Goal: Transaction & Acquisition: Purchase product/service

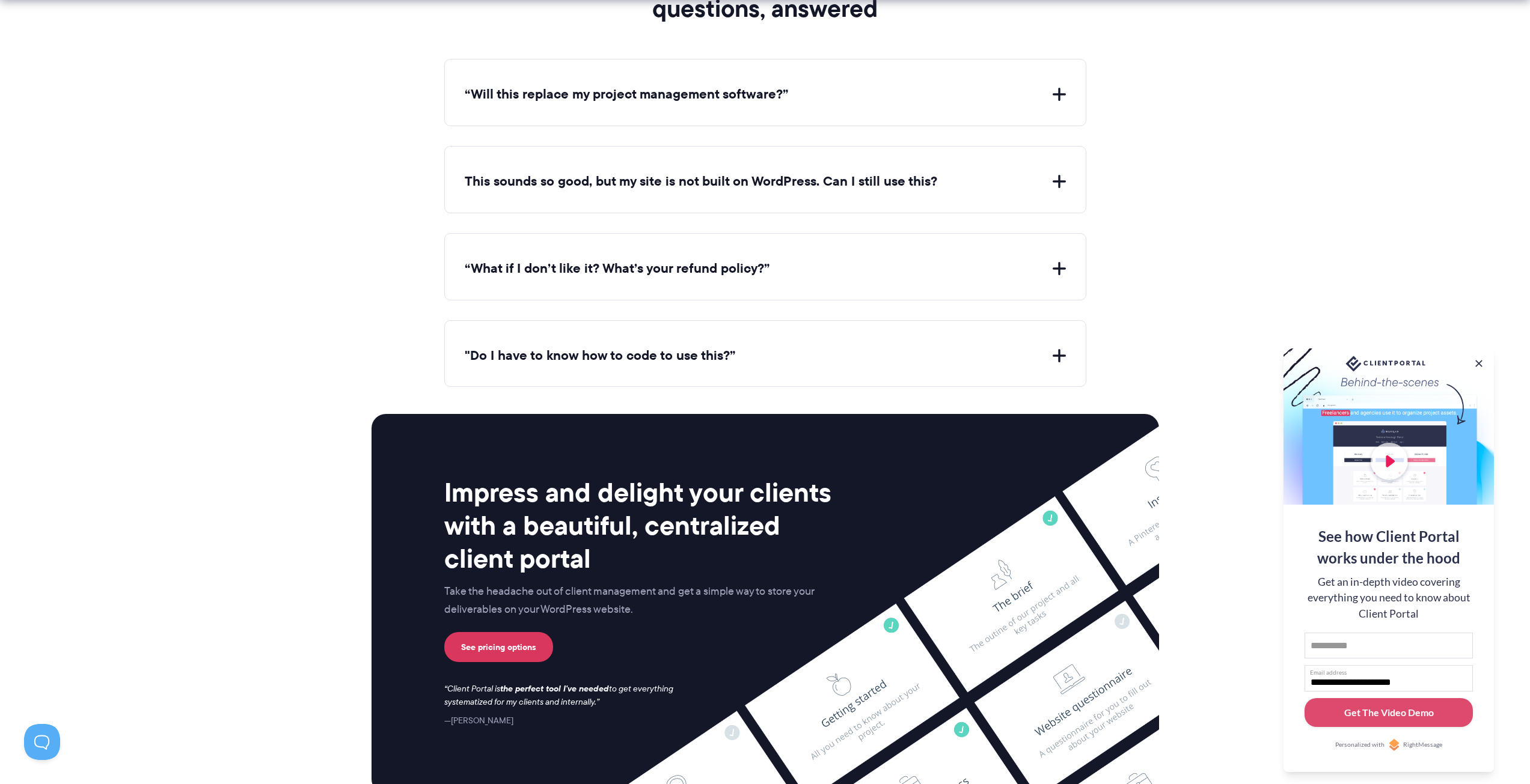
scroll to position [4447, 0]
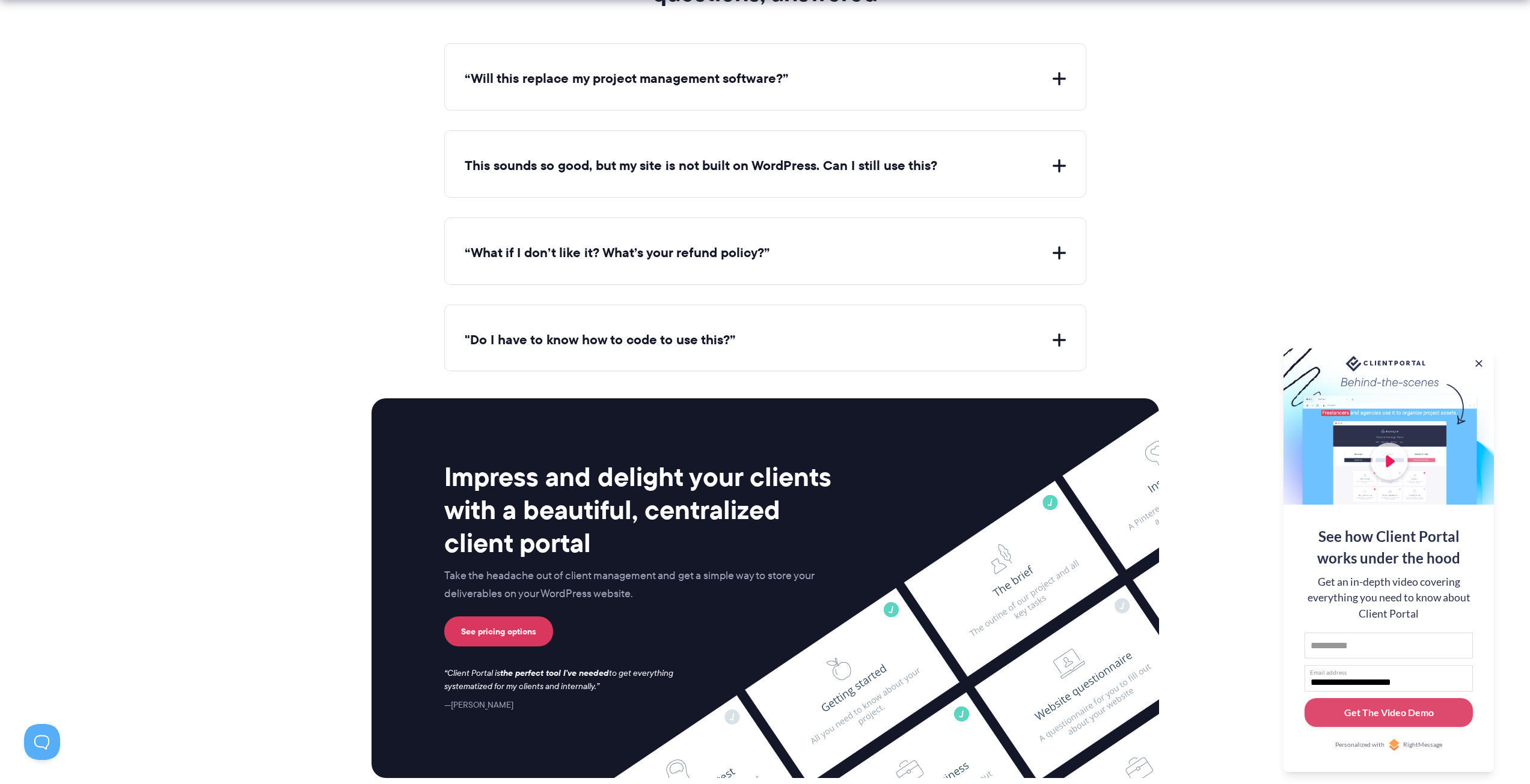
click at [895, 266] on div "“What if I don’t like it? What’s your refund policy?” If Client Portal doesn't …" at bounding box center [765, 251] width 642 height 67
click at [1059, 253] on button "“What if I don’t like it? What’s your refund policy?”" at bounding box center [765, 253] width 601 height 19
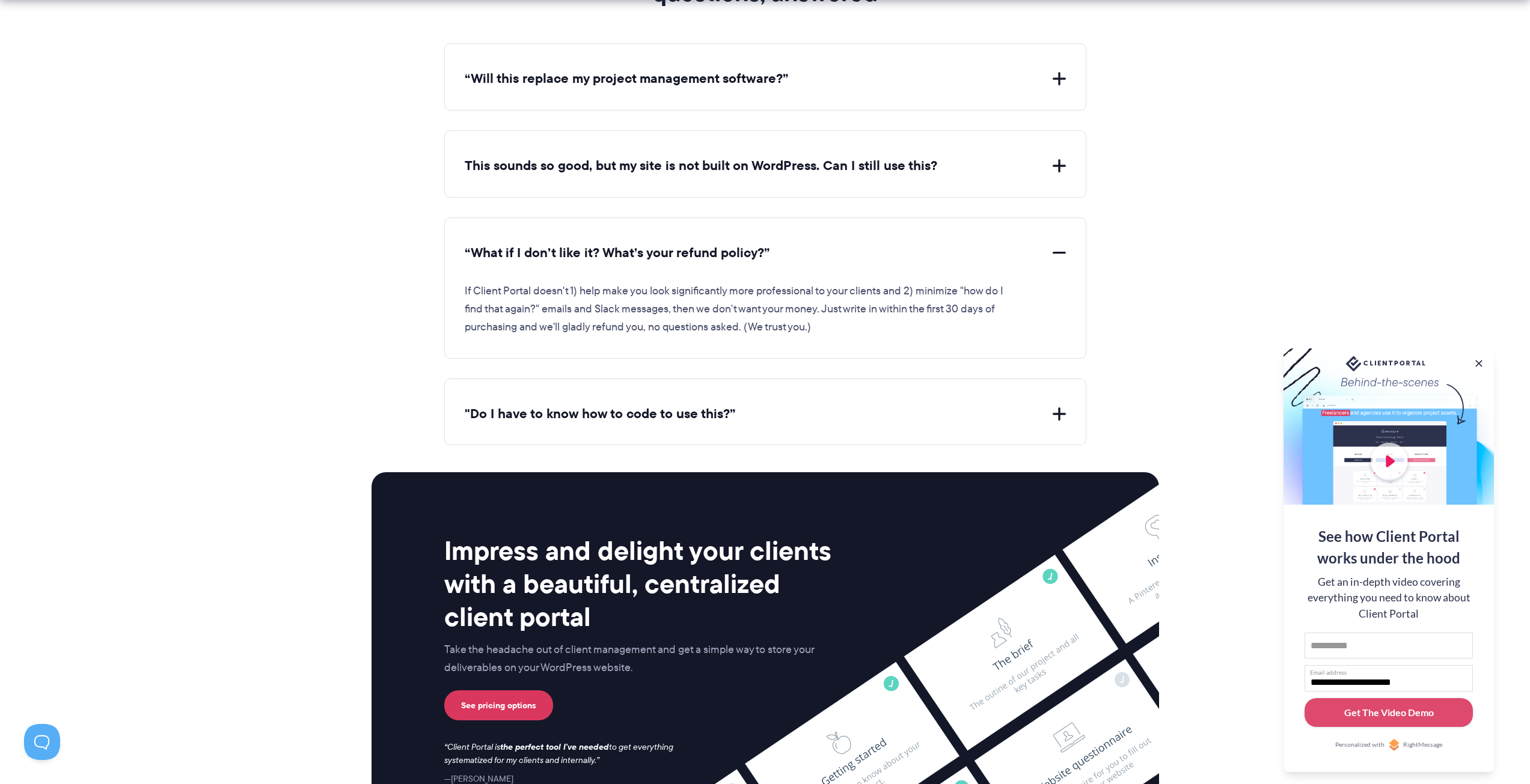
click at [1062, 168] on button "This sounds so good, but my site is not built on WordPress. Can I still use thi…" at bounding box center [765, 166] width 601 height 19
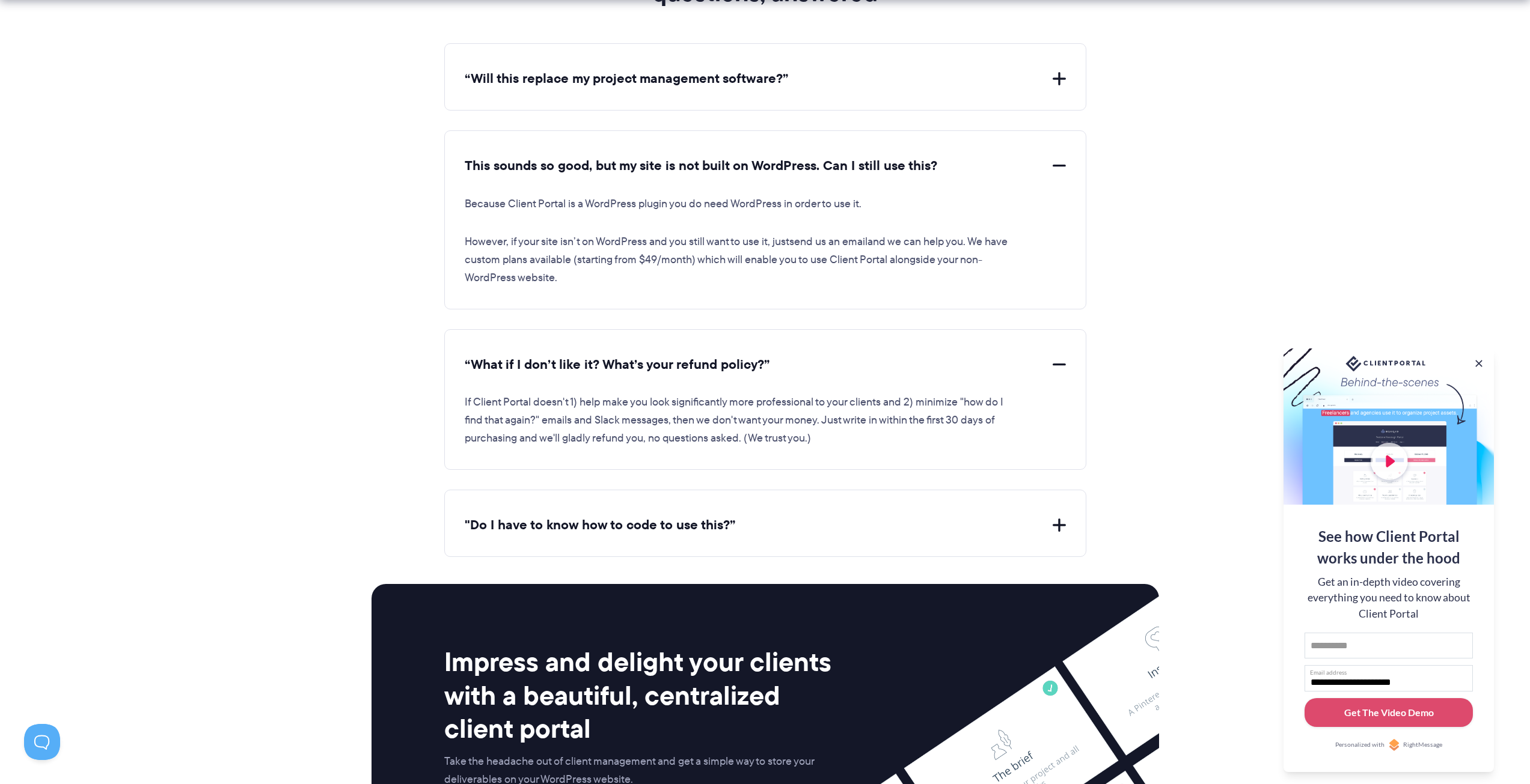
drag, startPoint x: 454, startPoint y: 203, endPoint x: 1038, endPoint y: 278, distance: 588.8
click at [1038, 278] on div "This sounds so good, but my site is not built on WordPress. Can I still use thi…" at bounding box center [765, 220] width 642 height 179
click at [637, 279] on p "However, if your site isn’t on WordPress and you still want to use it, just sen…" at bounding box center [738, 260] width 547 height 54
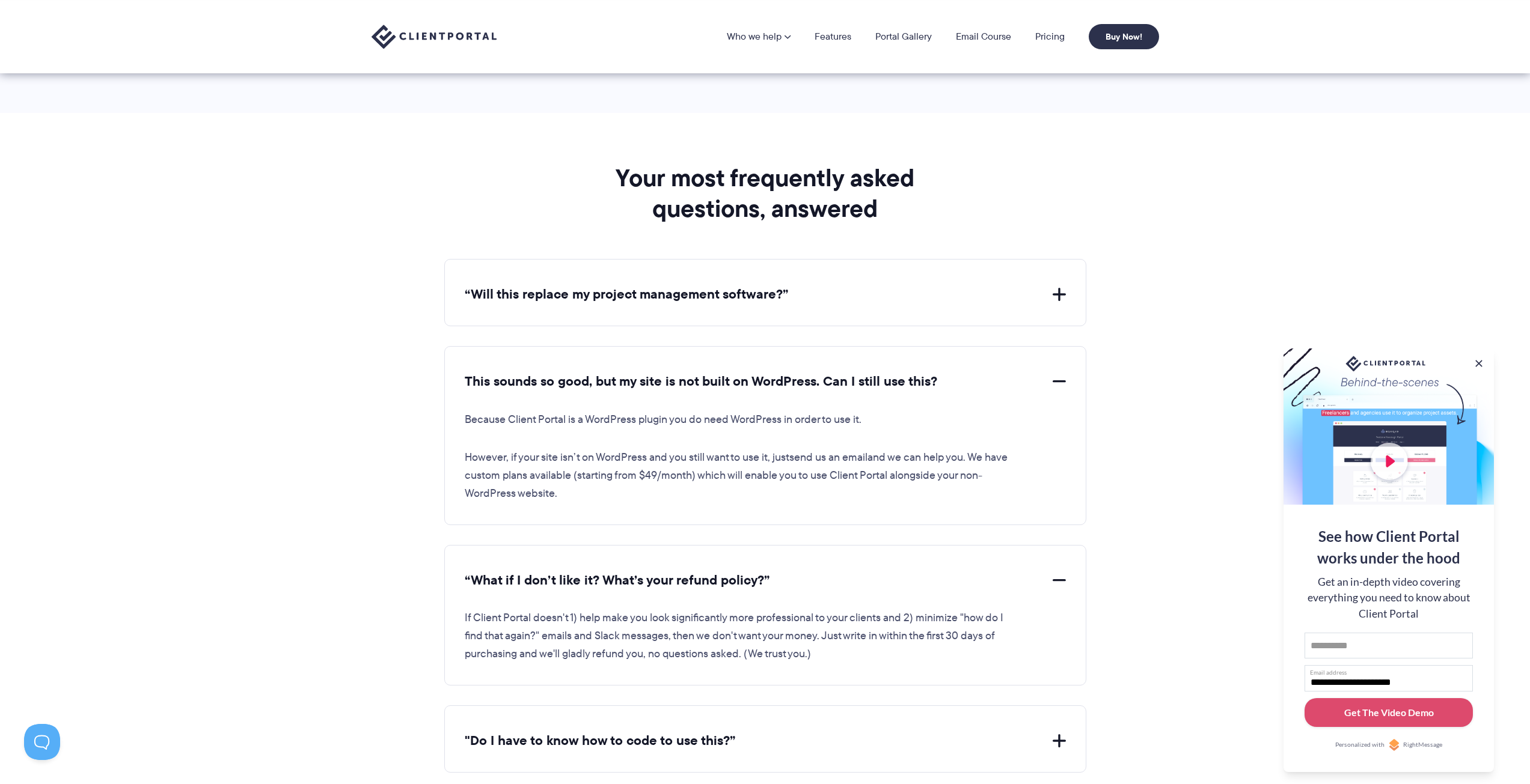
scroll to position [4207, 0]
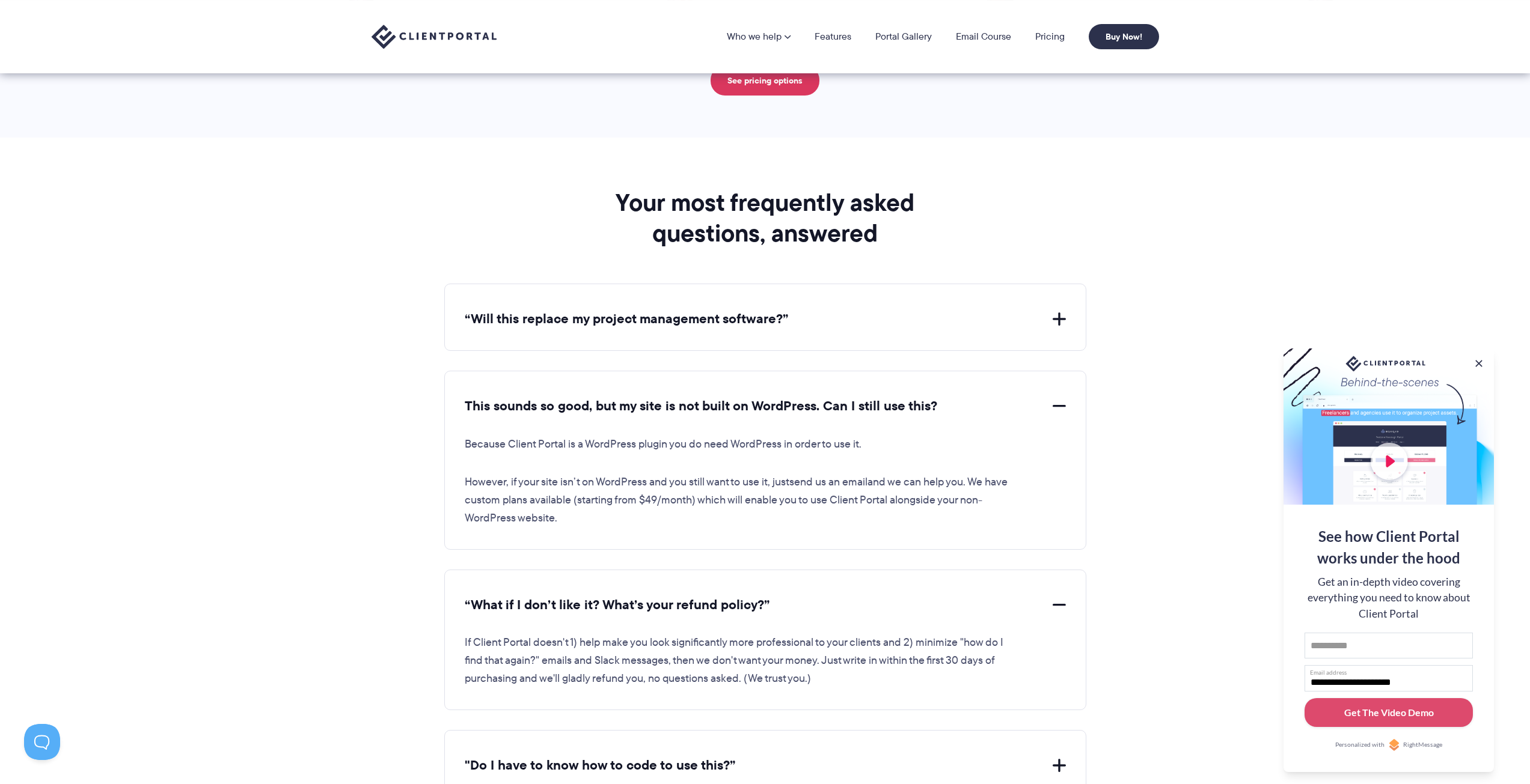
click at [1057, 324] on button "“Will this replace my project management software?”" at bounding box center [765, 319] width 601 height 19
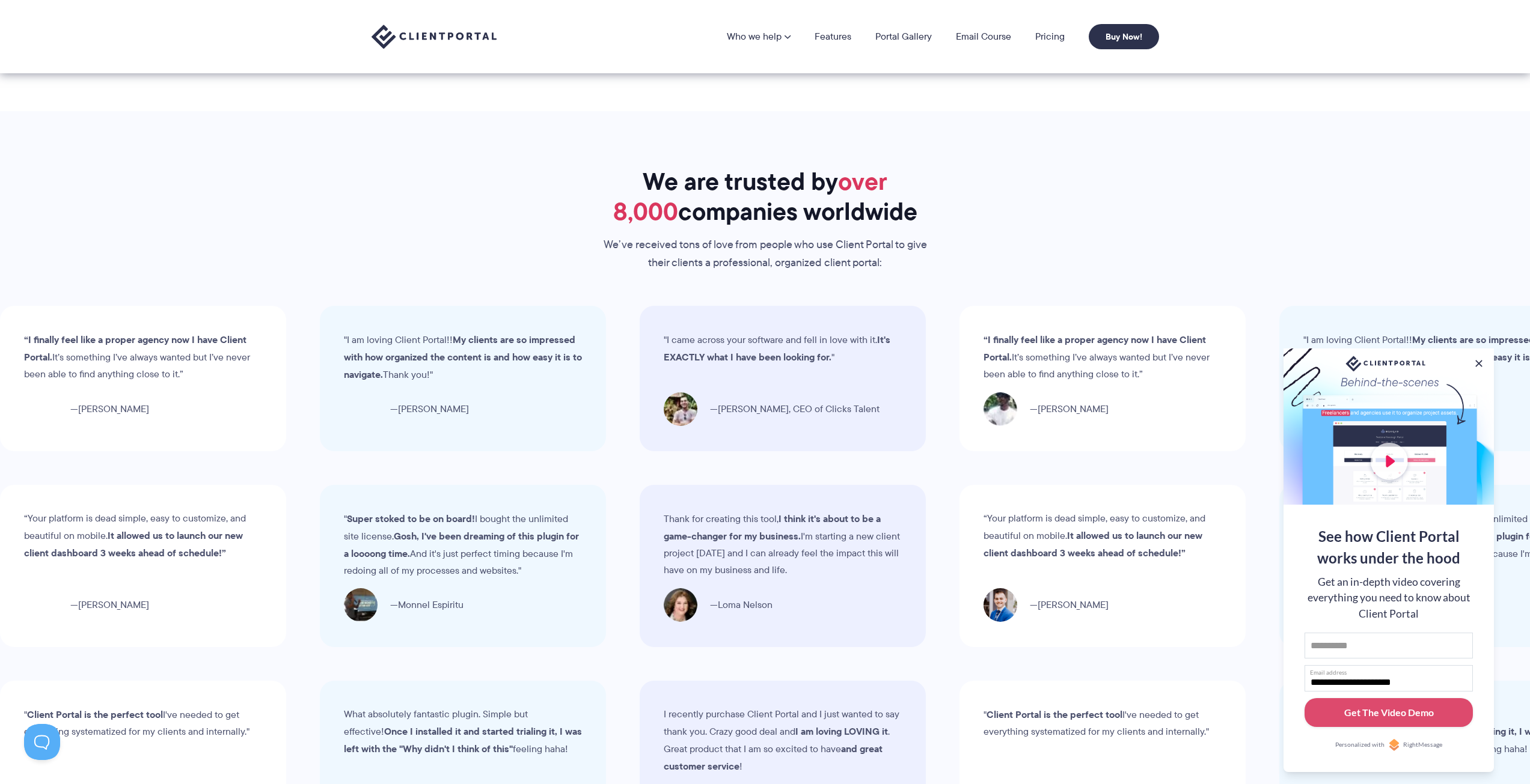
scroll to position [3365, 0]
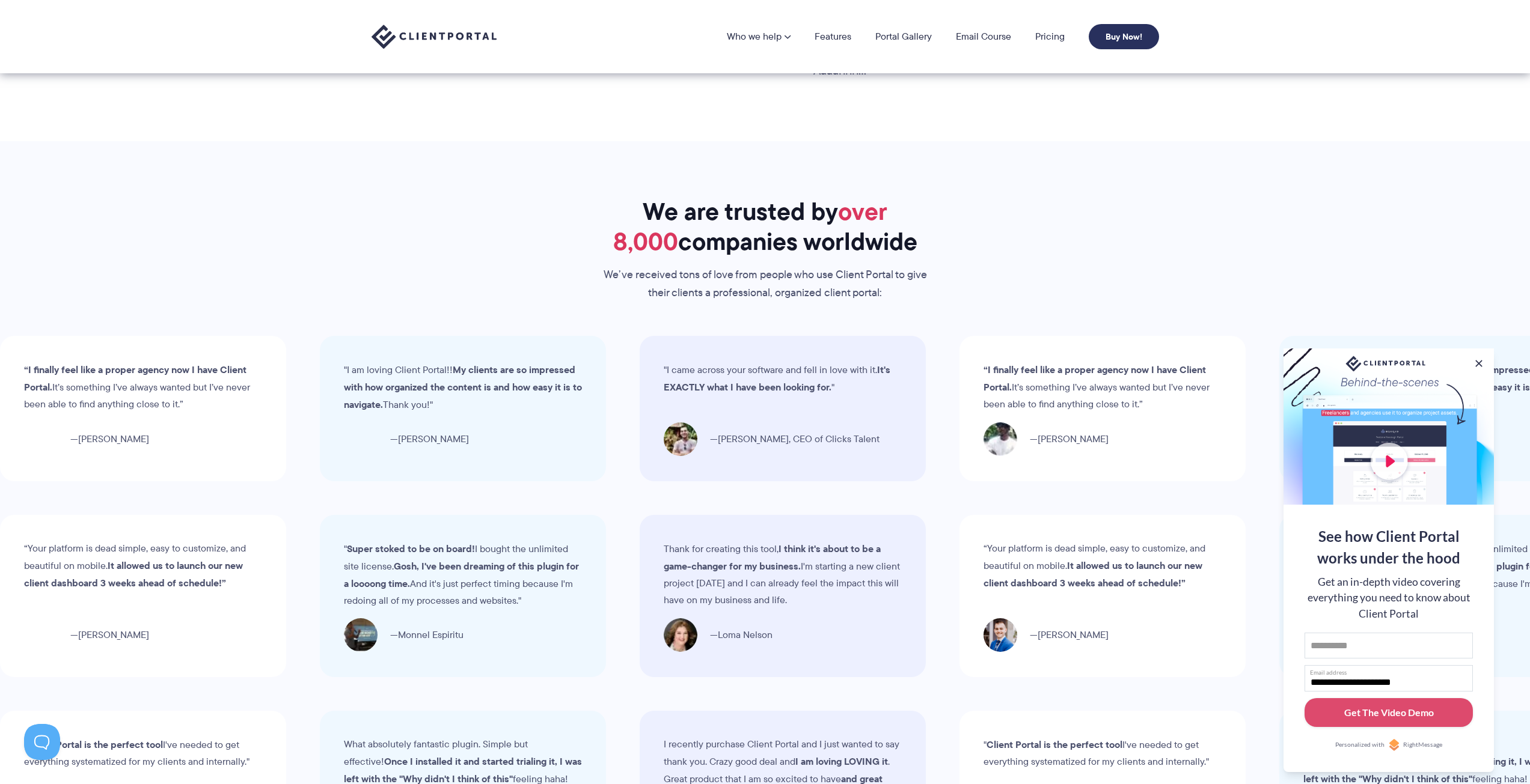
click at [1107, 31] on link "Buy Now!" at bounding box center [1123, 36] width 70 height 25
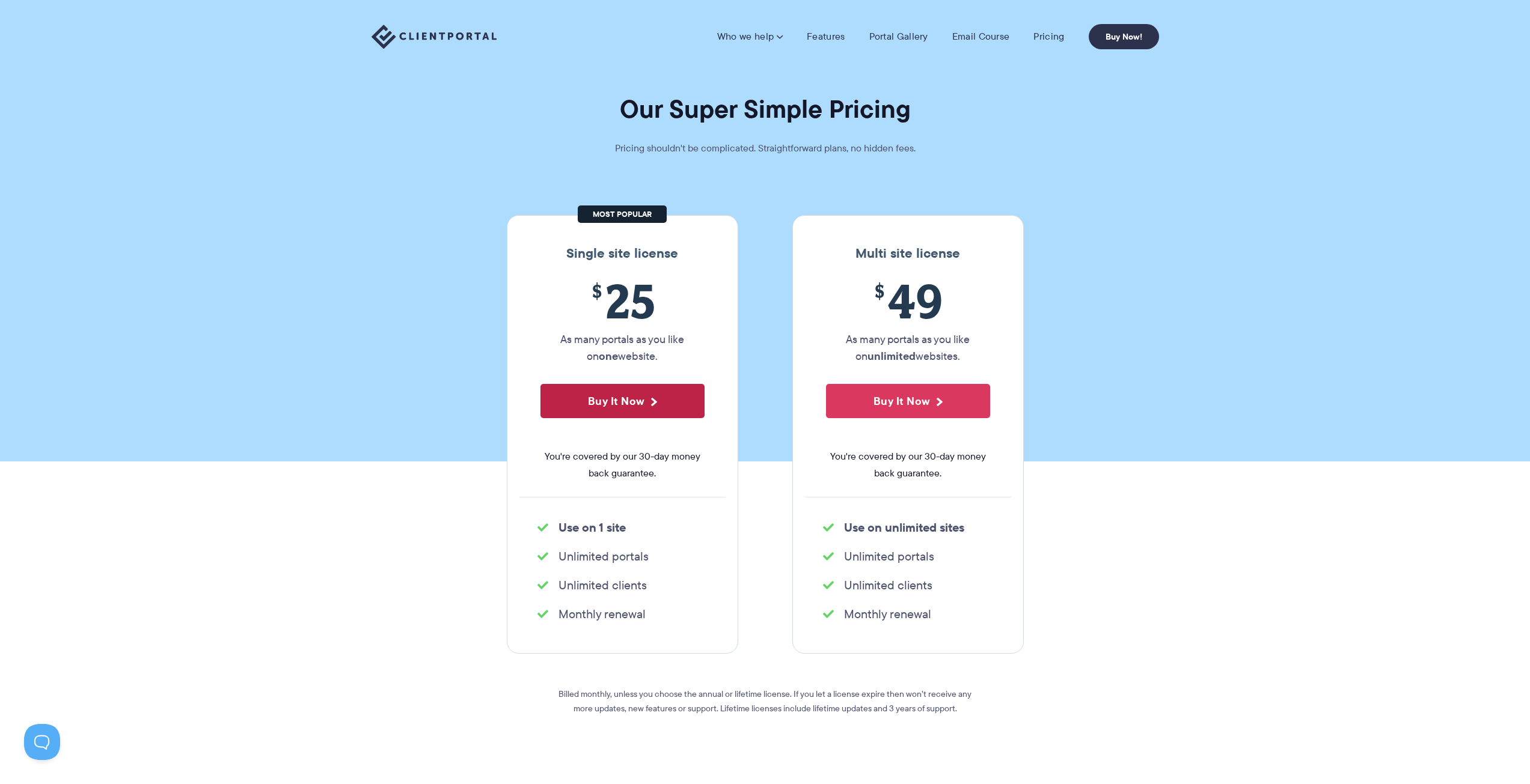
click at [629, 385] on button "Buy It Now" at bounding box center [622, 401] width 164 height 34
click at [623, 407] on button "Buy It Now" at bounding box center [622, 401] width 164 height 34
